Goal: Check status: Check status

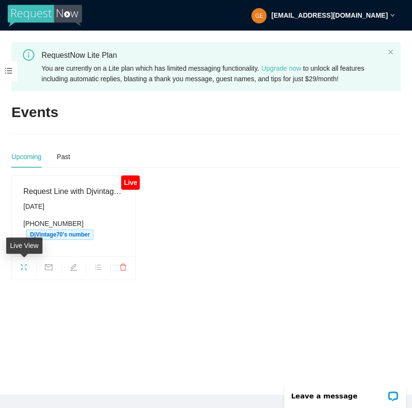
click at [26, 265] on icon "fullscreen" at bounding box center [24, 267] width 8 height 8
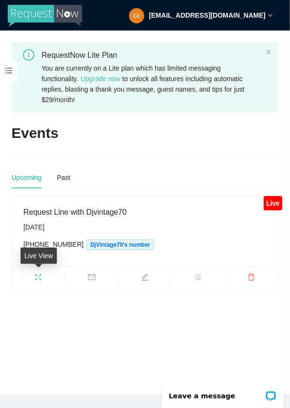
click at [37, 277] on icon "fullscreen" at bounding box center [38, 278] width 8 height 8
